Goal: Transaction & Acquisition: Book appointment/travel/reservation

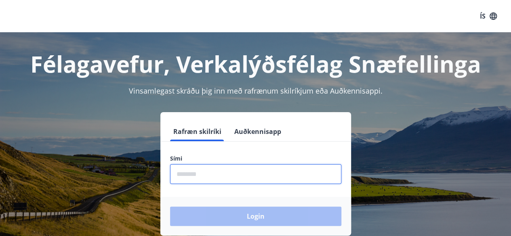
click at [260, 175] on input "phone" at bounding box center [255, 174] width 171 height 20
type input "********"
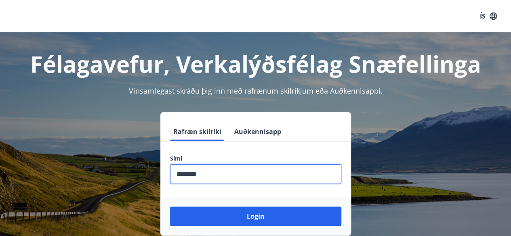
click at [170, 207] on button "Login" at bounding box center [255, 216] width 171 height 19
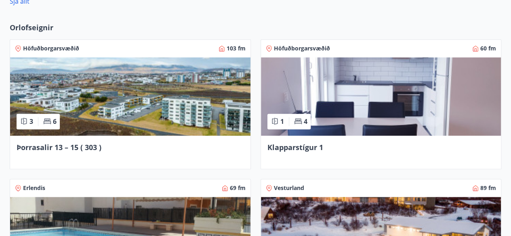
scroll to position [581, 0]
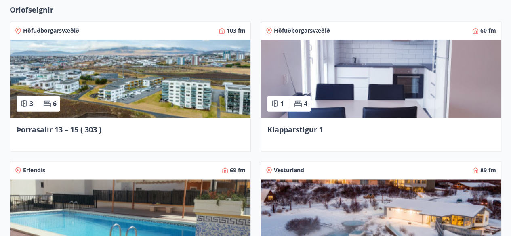
click at [385, 103] on img at bounding box center [381, 79] width 240 height 78
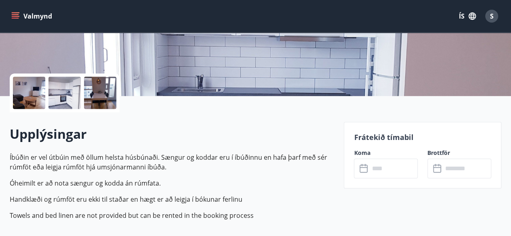
scroll to position [161, 0]
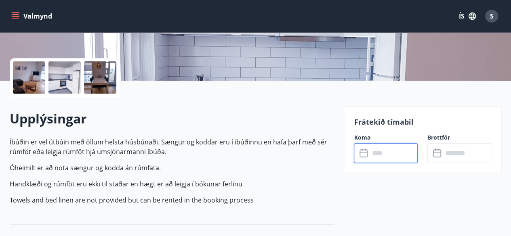
click at [395, 153] on input "text" at bounding box center [393, 153] width 48 height 20
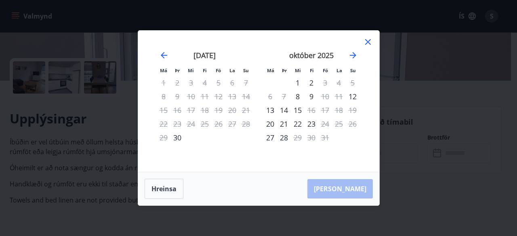
click at [366, 42] on icon at bounding box center [368, 42] width 6 height 6
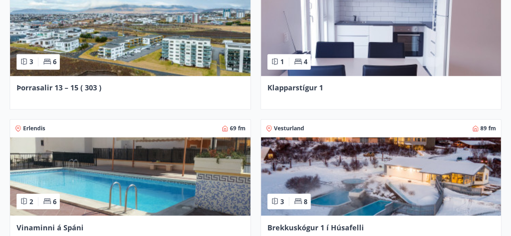
scroll to position [618, 0]
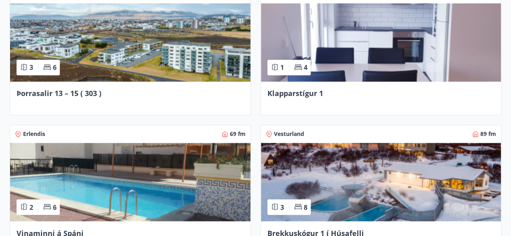
click at [140, 42] on img at bounding box center [130, 42] width 240 height 78
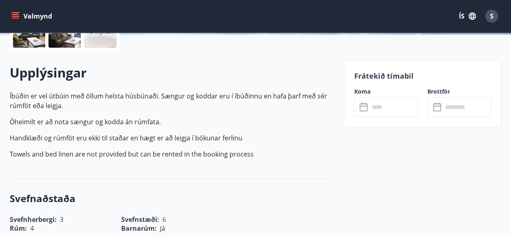
scroll to position [210, 0]
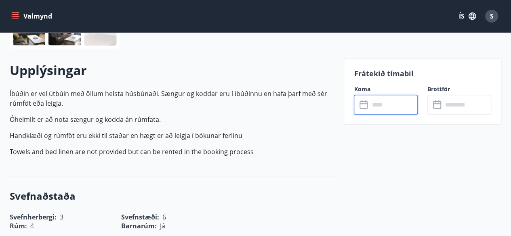
click at [392, 102] on input "text" at bounding box center [393, 105] width 48 height 20
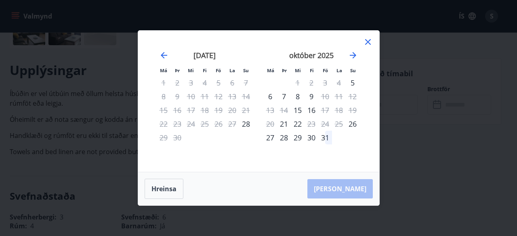
click at [369, 40] on icon at bounding box center [368, 42] width 10 height 10
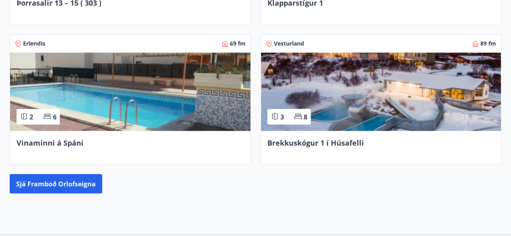
scroll to position [724, 0]
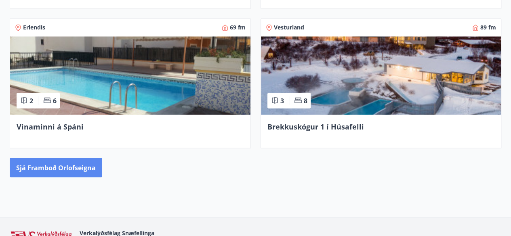
click at [85, 165] on button "Sjá framboð orlofseigna" at bounding box center [56, 167] width 92 height 19
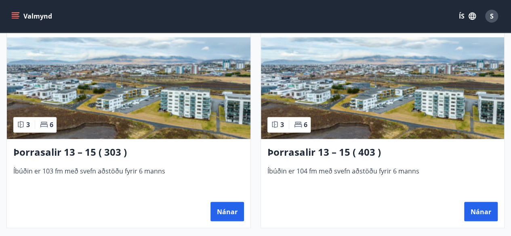
scroll to position [614, 0]
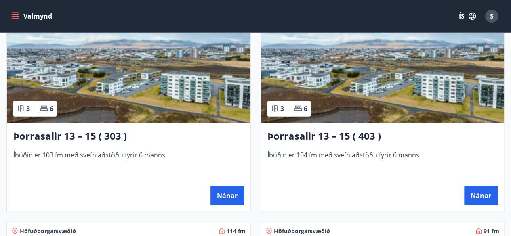
click at [421, 99] on img at bounding box center [382, 72] width 243 height 102
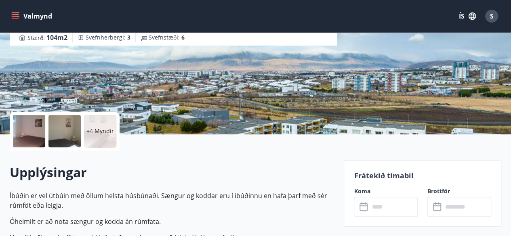
scroll to position [161, 0]
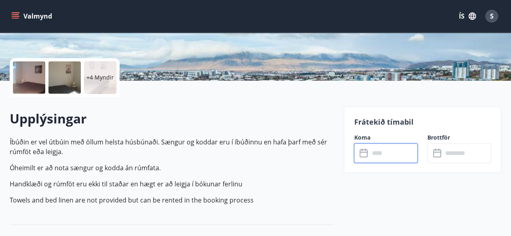
click at [397, 154] on input "text" at bounding box center [393, 153] width 48 height 20
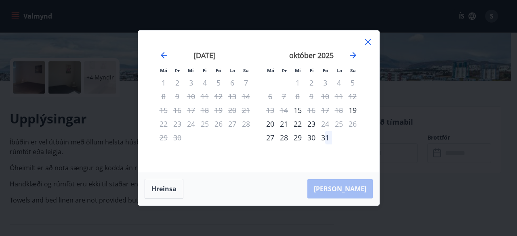
click at [397, 154] on div "Má Þr Mi Fi Fö La Su Má Þr Mi Fi Fö La Su ágúst 2025 1 2 3 4 5 6 7 8 9 10 11 12…" at bounding box center [258, 118] width 517 height 236
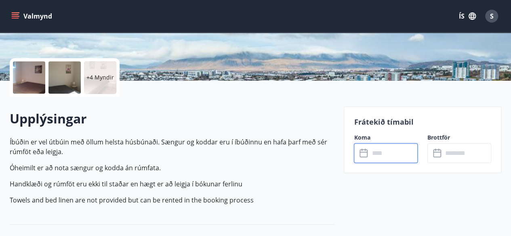
click at [391, 160] on input "text" at bounding box center [393, 153] width 48 height 20
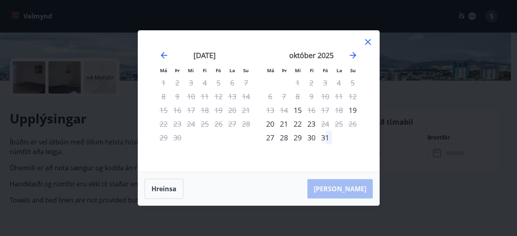
click at [368, 41] on icon at bounding box center [368, 42] width 6 height 6
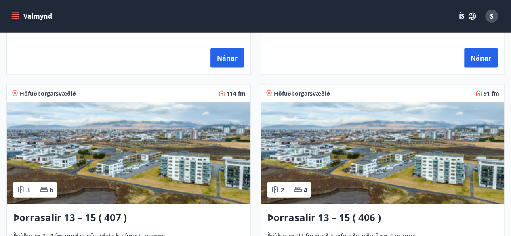
scroll to position [807, 0]
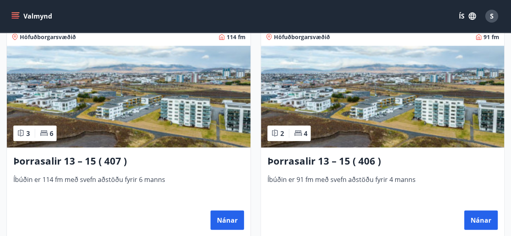
click at [170, 109] on img at bounding box center [128, 97] width 243 height 102
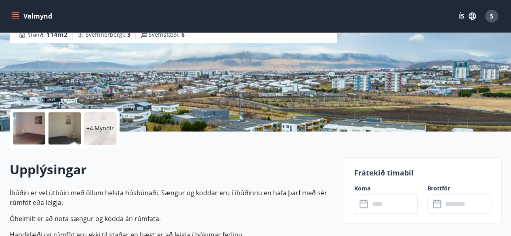
scroll to position [145, 0]
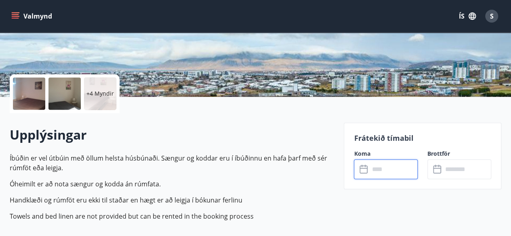
click at [404, 168] on input "text" at bounding box center [393, 169] width 48 height 20
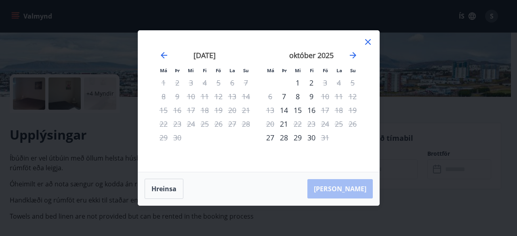
click at [370, 40] on icon at bounding box center [368, 42] width 10 height 10
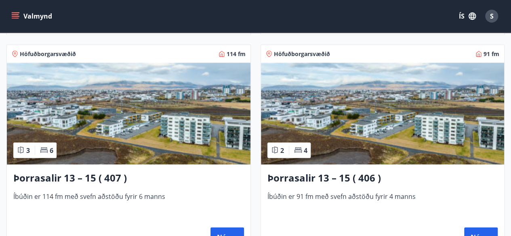
scroll to position [823, 0]
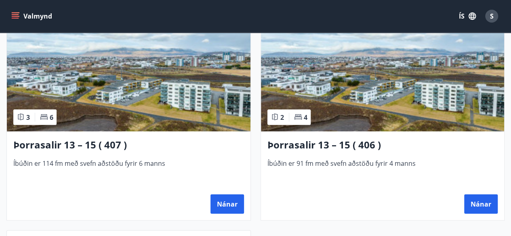
click at [336, 71] on img at bounding box center [382, 81] width 243 height 102
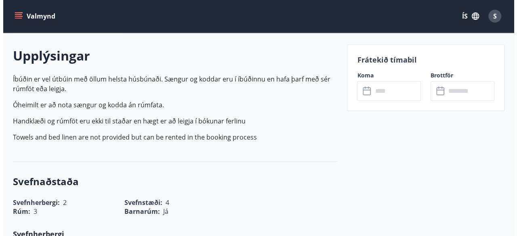
scroll to position [242, 0]
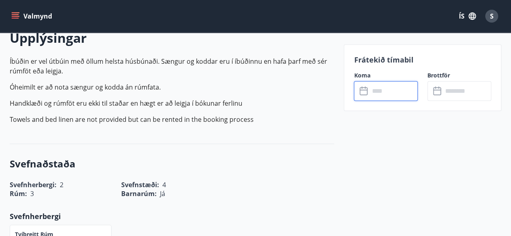
click at [409, 91] on input "text" at bounding box center [393, 91] width 48 height 20
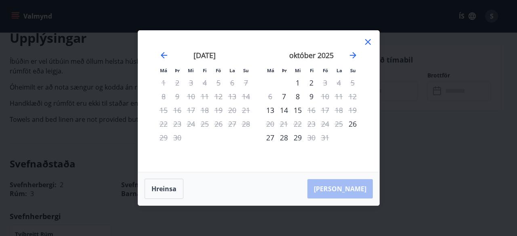
click at [367, 43] on icon at bounding box center [368, 42] width 10 height 10
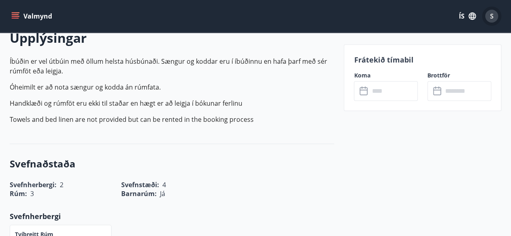
click at [491, 17] on span "S" at bounding box center [492, 16] width 4 height 9
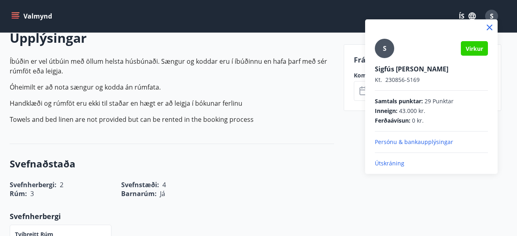
click at [395, 164] on p "Útskráning" at bounding box center [431, 163] width 113 height 8
